Goal: Find specific page/section: Find specific page/section

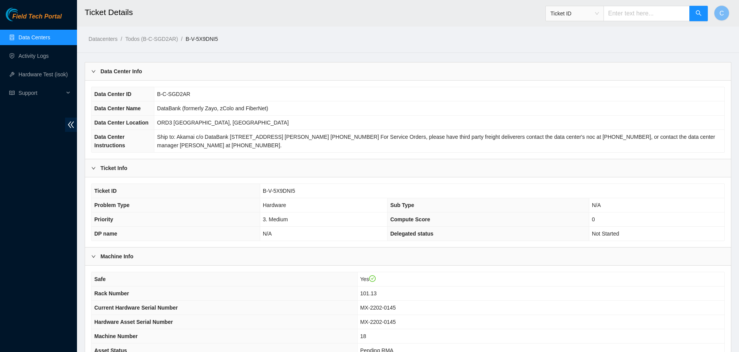
scroll to position [52, 0]
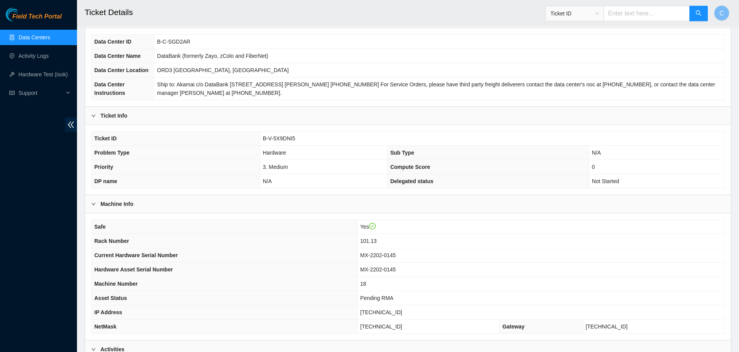
click at [590, 17] on span "Ticket ID" at bounding box center [575, 14] width 49 height 12
click at [583, 77] on div "Serial Number" at bounding box center [580, 78] width 49 height 8
click at [633, 13] on input "text" at bounding box center [647, 13] width 86 height 15
paste input "8A2304E00189"
type input "8A2304E00189"
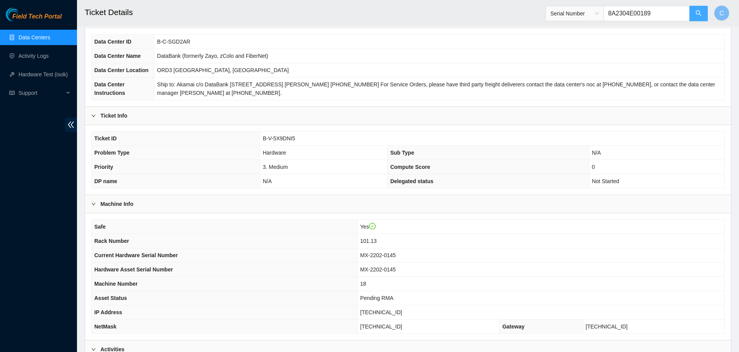
click at [698, 15] on icon "search" at bounding box center [698, 12] width 5 height 5
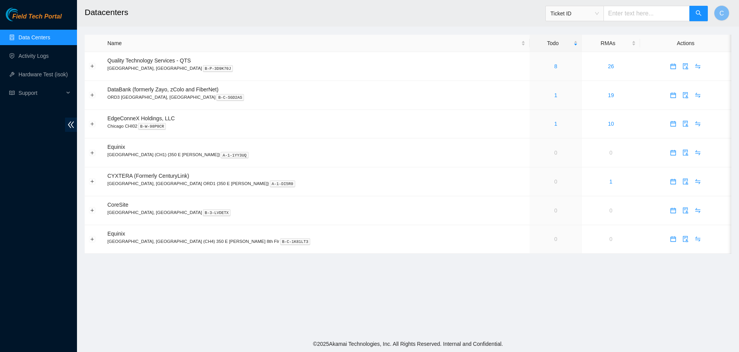
click at [586, 11] on span "Ticket ID" at bounding box center [575, 14] width 49 height 12
click at [580, 80] on div "Serial Number" at bounding box center [580, 78] width 49 height 8
click at [627, 15] on input "text" at bounding box center [647, 13] width 86 height 15
paste input "8A2304E00189"
type input "8A2304E00189"
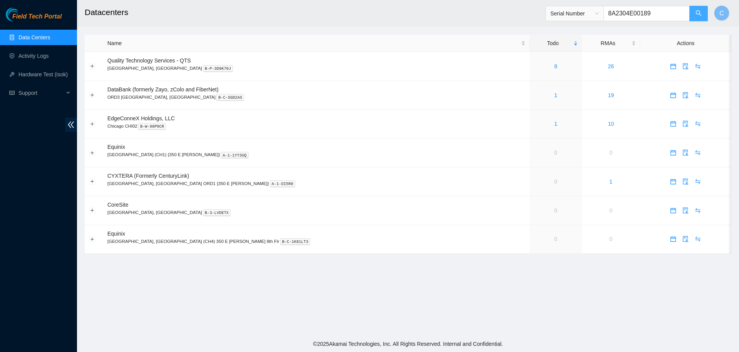
click at [701, 18] on button "button" at bounding box center [699, 13] width 18 height 15
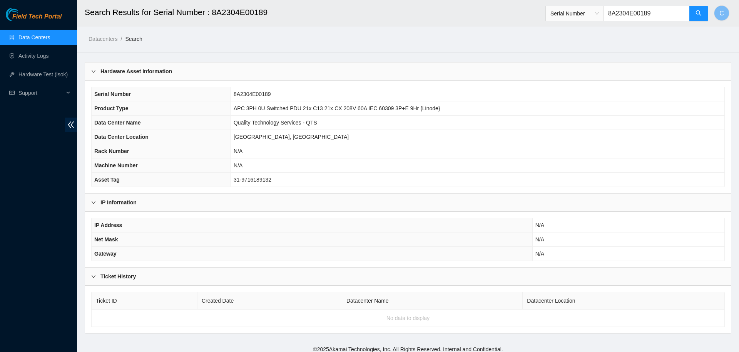
click at [639, 13] on input "8A2304E00189" at bounding box center [647, 13] width 86 height 15
paste input "CLOI0000218"
click at [699, 13] on icon "search" at bounding box center [699, 13] width 6 height 6
click at [634, 13] on input "CLOI0000218" at bounding box center [647, 13] width 86 height 15
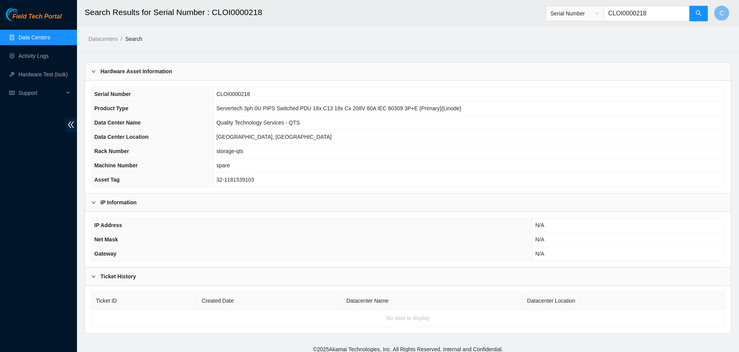
click at [634, 13] on input "CLOI0000218" at bounding box center [647, 13] width 86 height 15
paste input "179"
click at [699, 13] on icon "search" at bounding box center [699, 13] width 6 height 6
click at [634, 12] on input "CLOI0000179" at bounding box center [647, 13] width 86 height 15
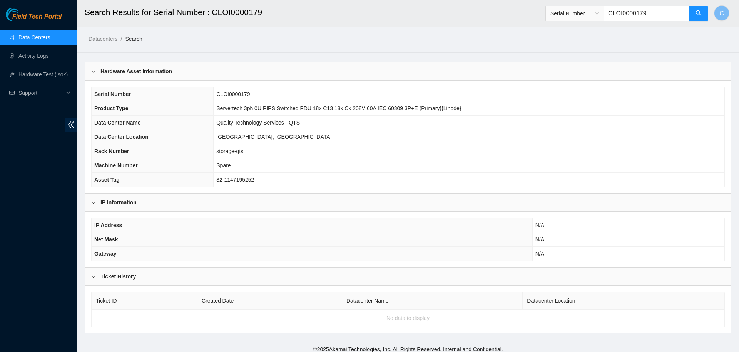
paste input "PZ0000077"
click at [699, 16] on icon "search" at bounding box center [699, 13] width 6 height 6
click at [639, 16] on input "CLPZ0000077" at bounding box center [647, 13] width 86 height 15
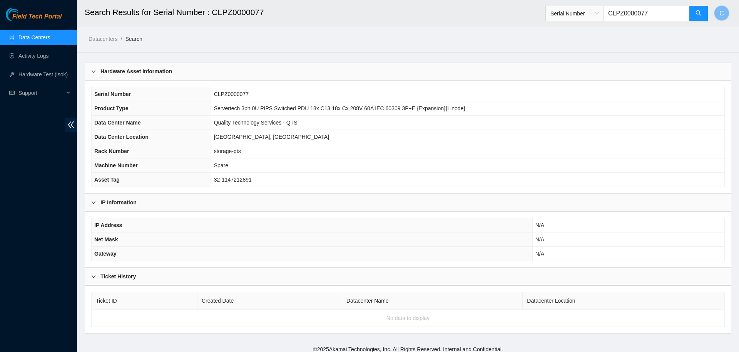
paste input "408"
click at [701, 11] on icon "search" at bounding box center [699, 13] width 6 height 6
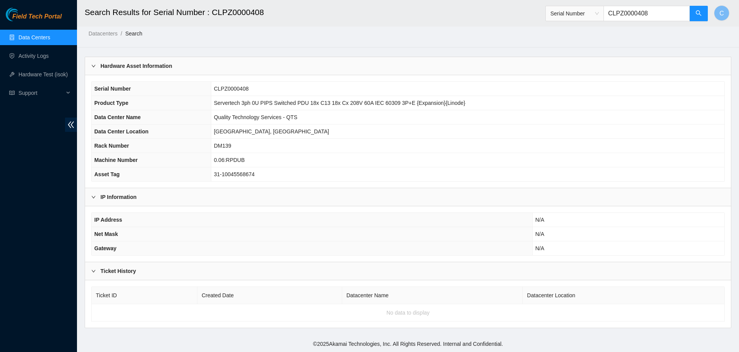
type input "CLPZ0000408"
